Goal: Task Accomplishment & Management: Use online tool/utility

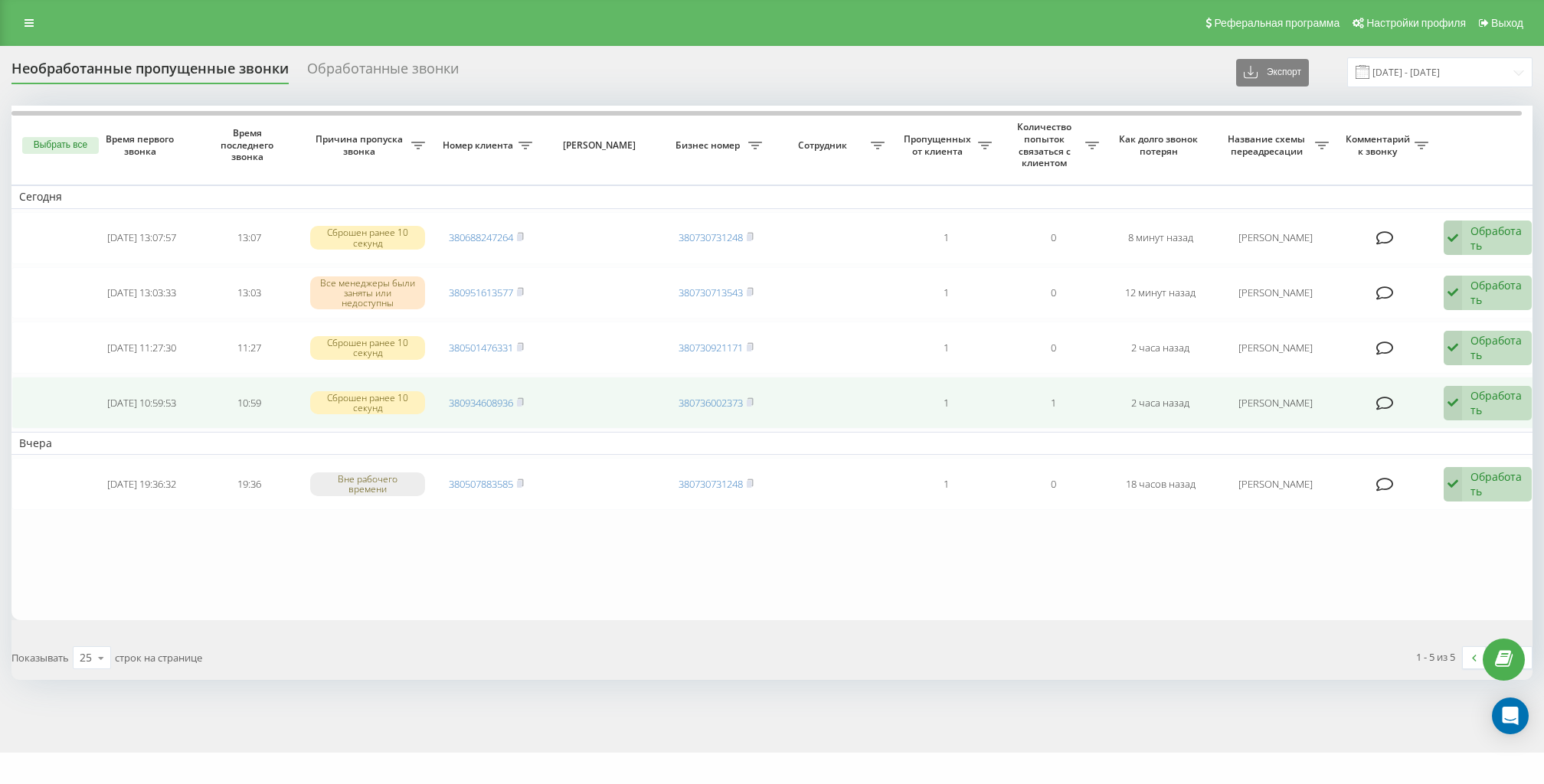
click at [1466, 402] on div "Обработать Не удалось связаться Связался с клиентом с помощью другого канала Кл…" at bounding box center [1487, 403] width 88 height 36
click at [1448, 457] on span "Связался с клиентом с помощью другого канала" at bounding box center [1378, 462] width 256 height 15
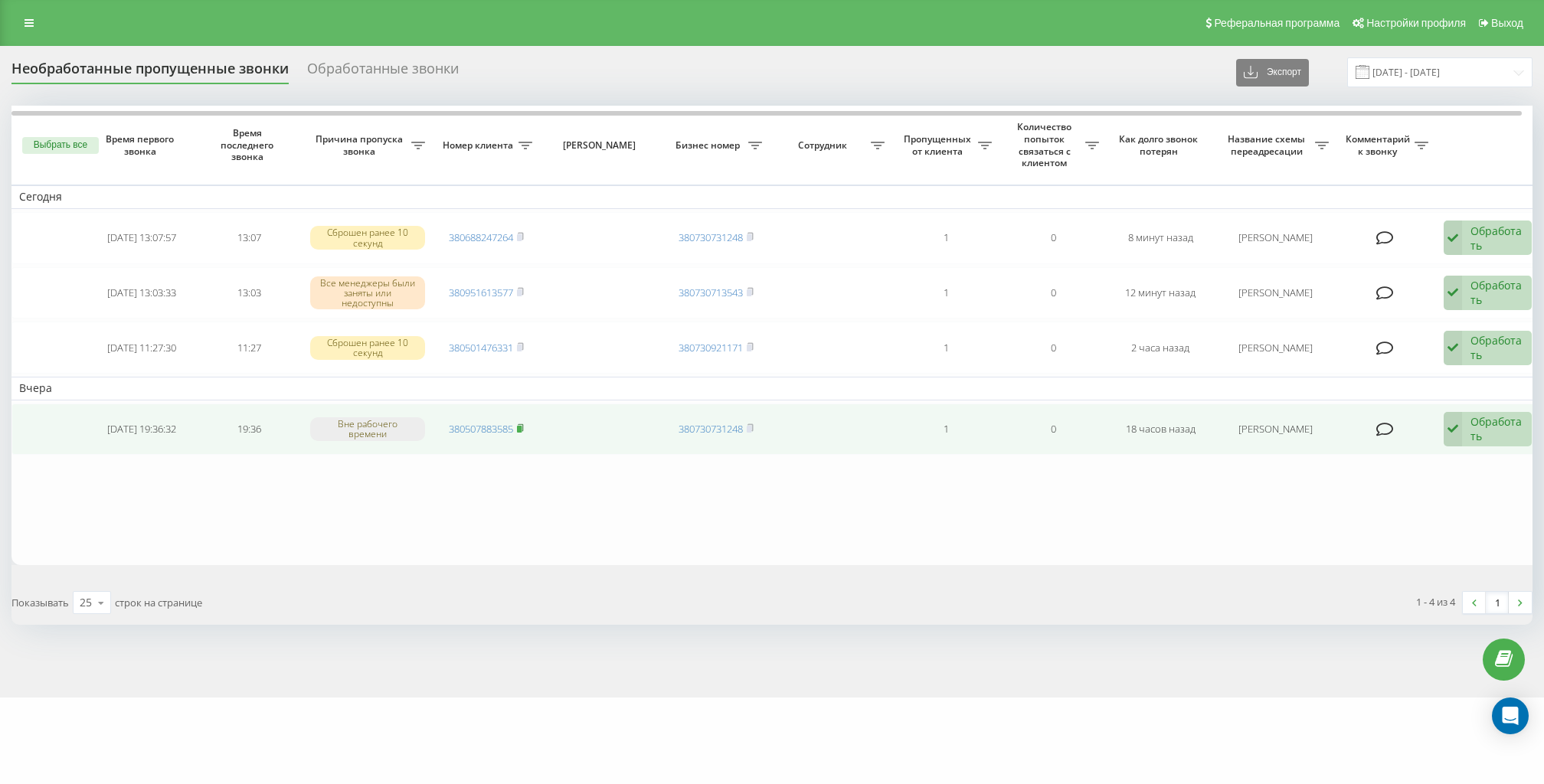
click at [522, 426] on rect at bounding box center [519, 429] width 5 height 7
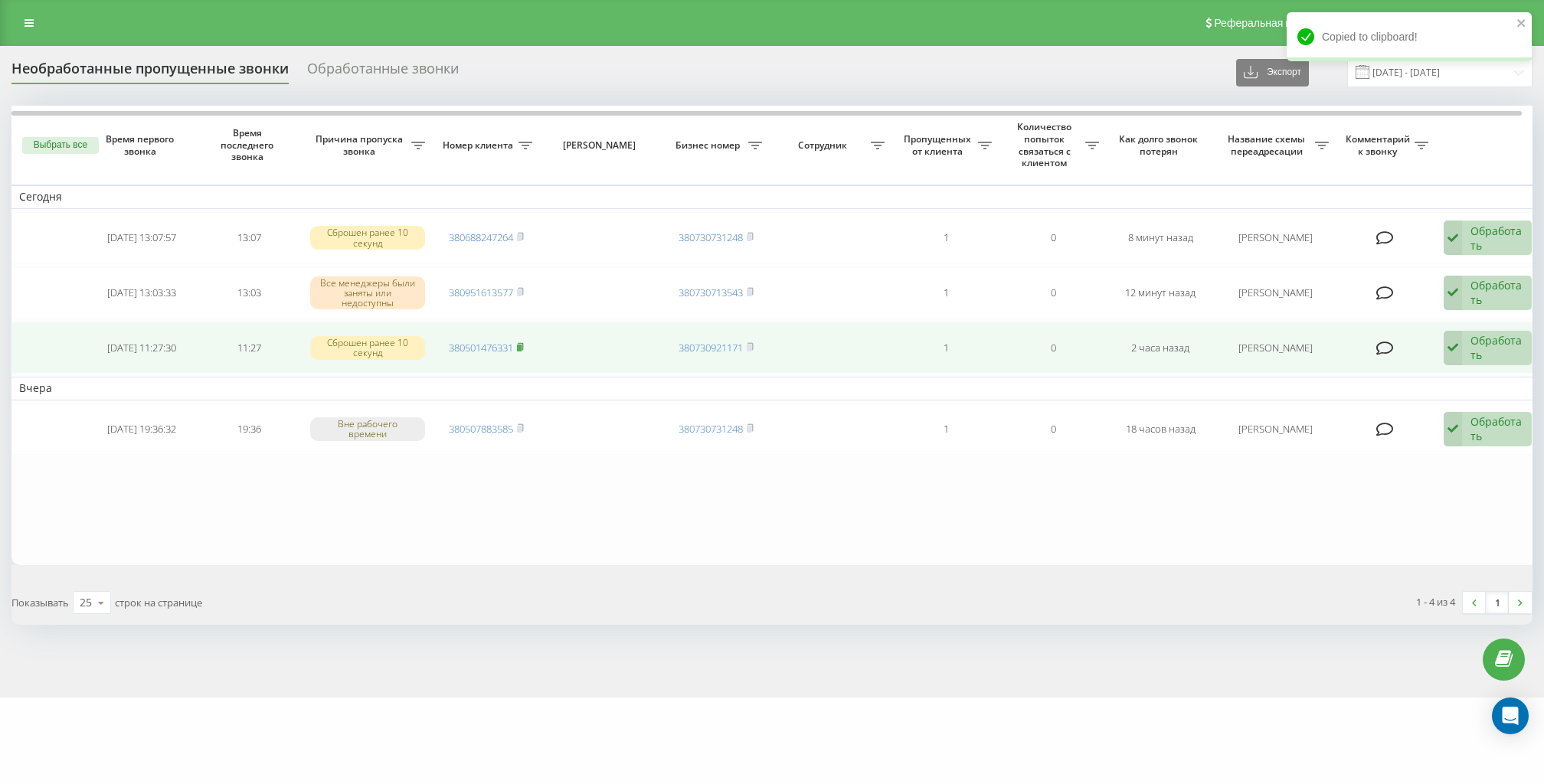
click at [521, 342] on icon at bounding box center [521, 346] width 7 height 9
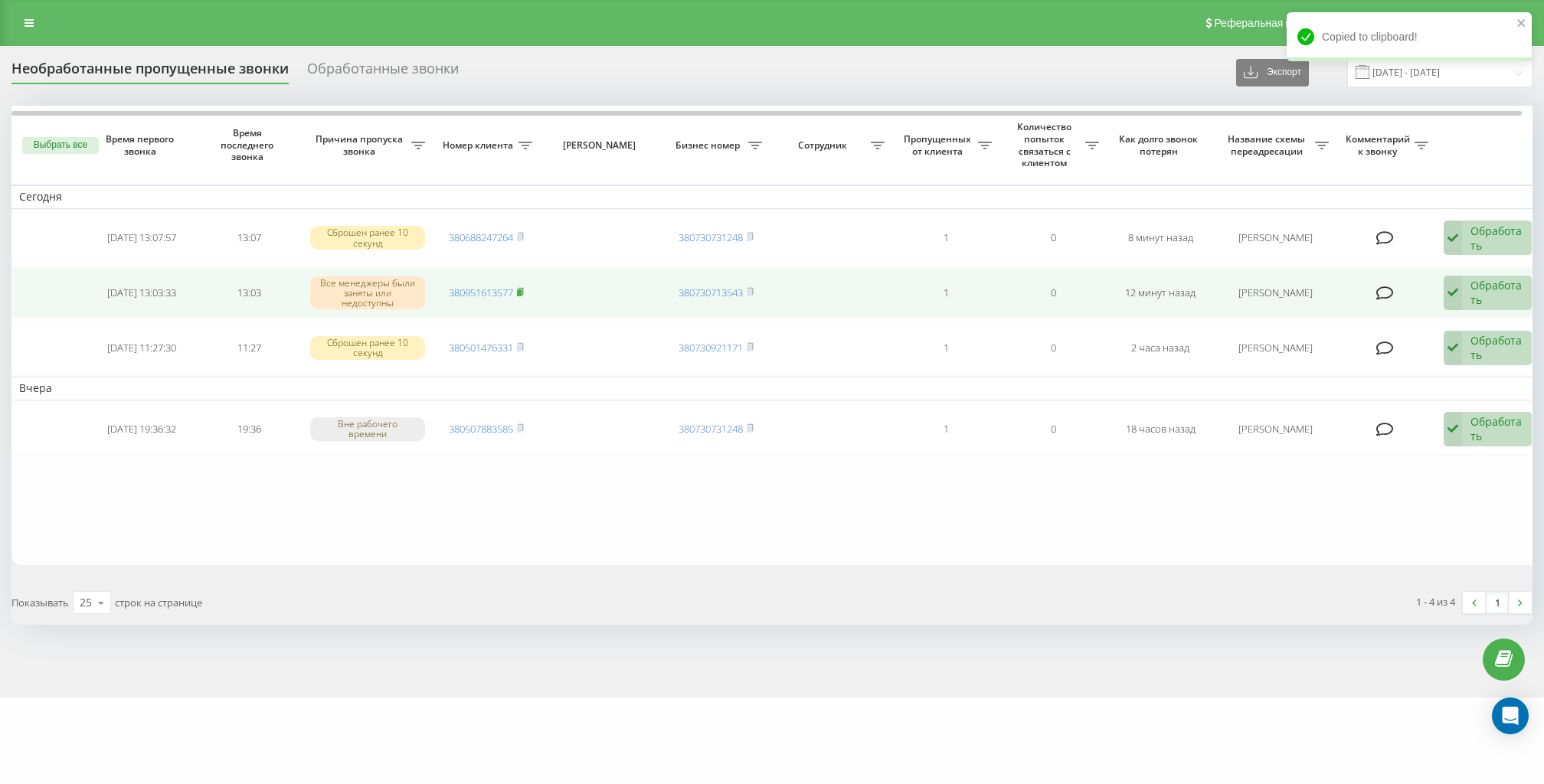
click at [522, 290] on rect at bounding box center [519, 293] width 5 height 7
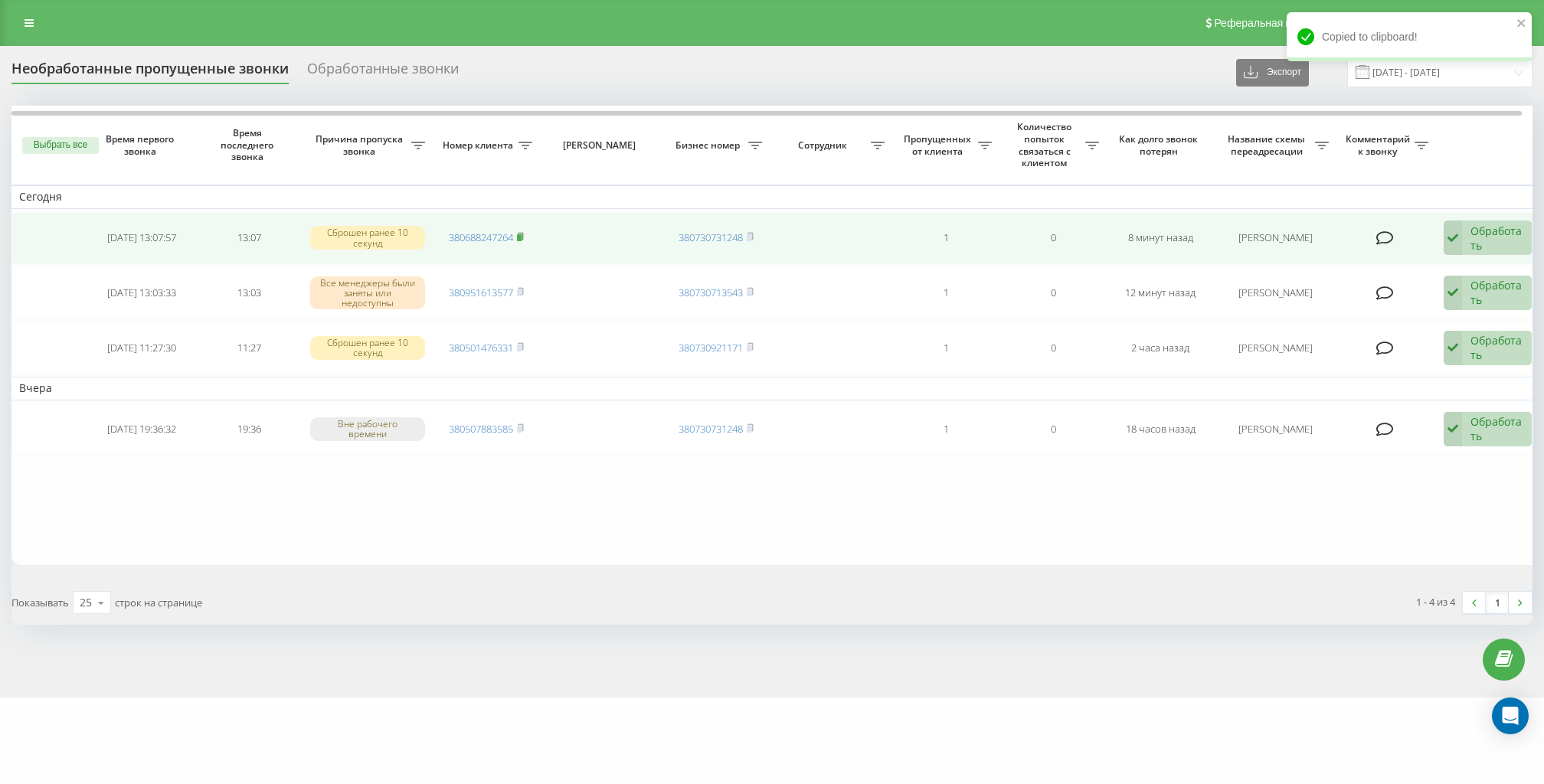
click at [524, 234] on icon at bounding box center [521, 236] width 7 height 9
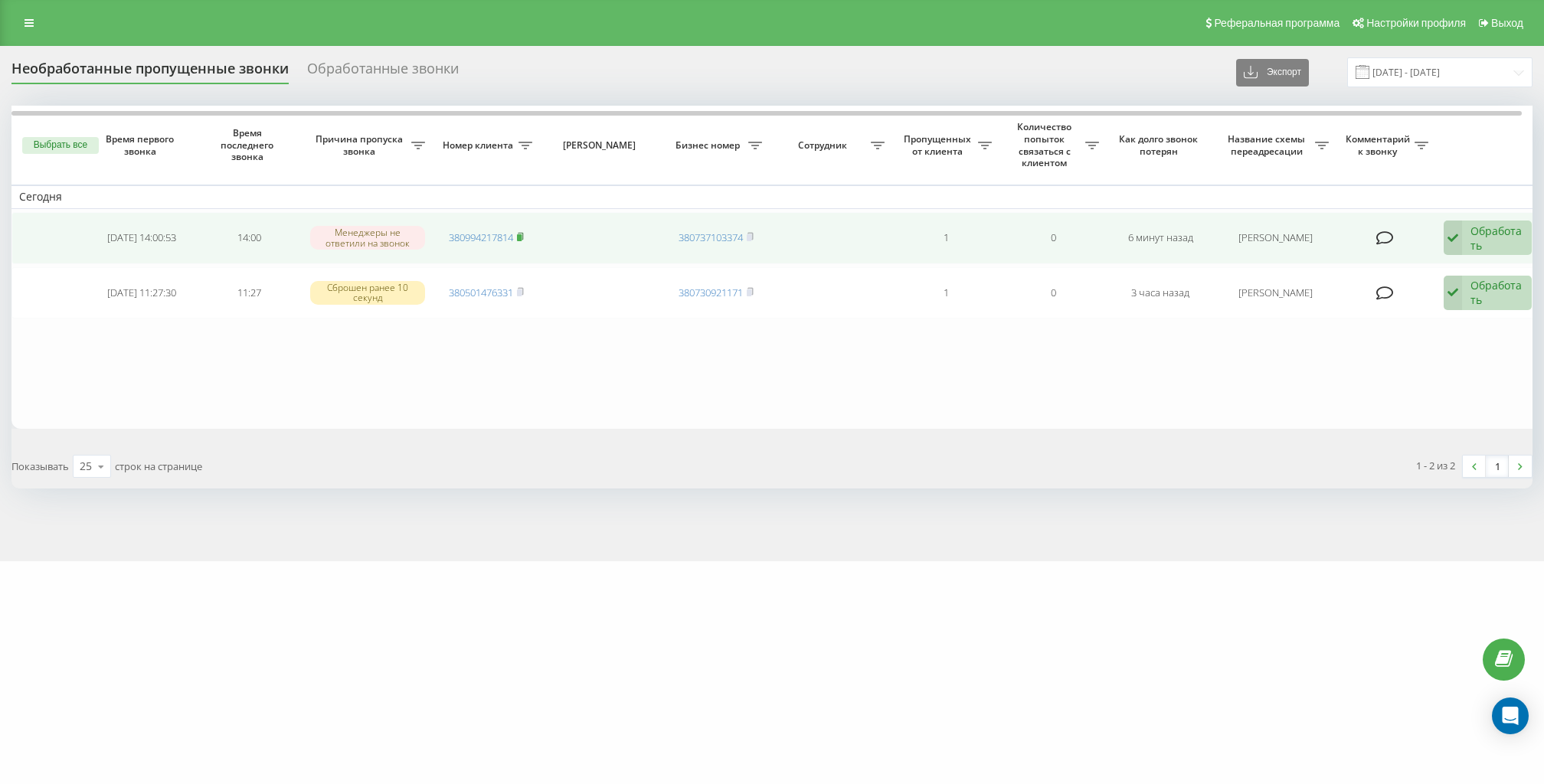
click at [524, 232] on icon at bounding box center [521, 236] width 7 height 9
click at [519, 235] on rect at bounding box center [519, 238] width 5 height 7
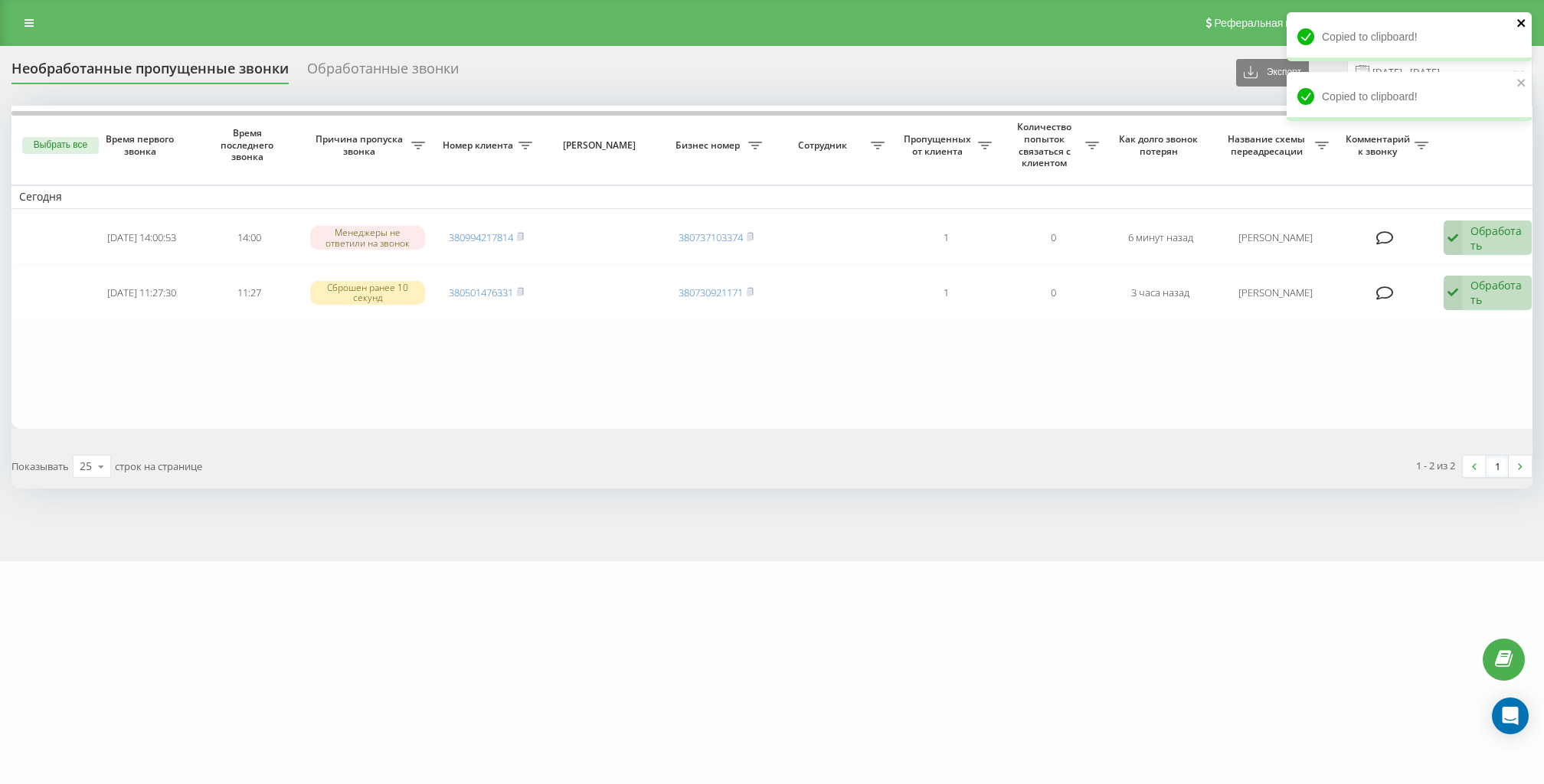
click at [1522, 17] on icon "close" at bounding box center [1522, 22] width 11 height 12
click at [1522, 18] on icon "close" at bounding box center [1522, 22] width 11 height 12
